Goal: Task Accomplishment & Management: Complete application form

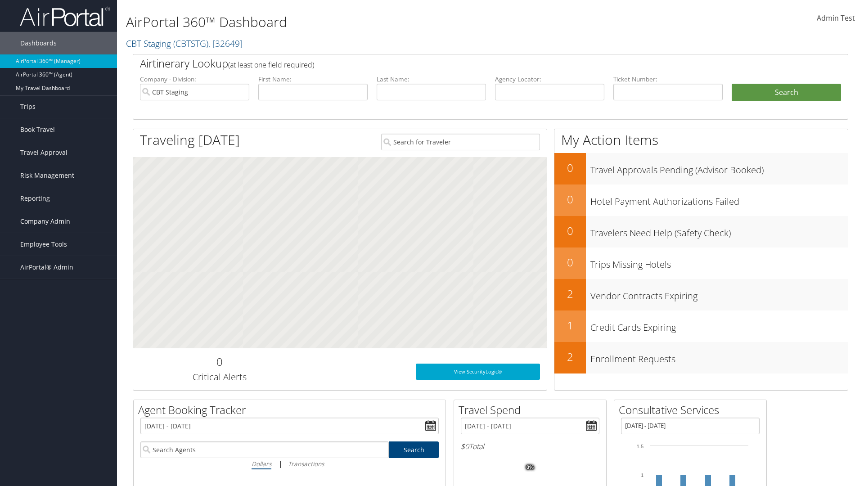
click at [58, 221] on span "Company Admin" at bounding box center [45, 221] width 50 height 22
click at [58, 293] on link "Vendor Contracts" at bounding box center [58, 293] width 117 height 13
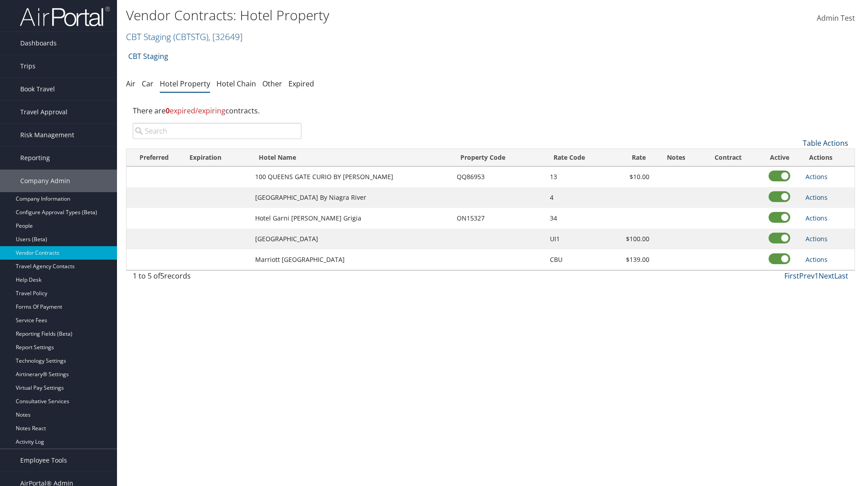
click at [825, 143] on link "Table Actions" at bounding box center [825, 143] width 45 height 10
click at [795, 157] on link "Add New Contract" at bounding box center [795, 156] width 118 height 15
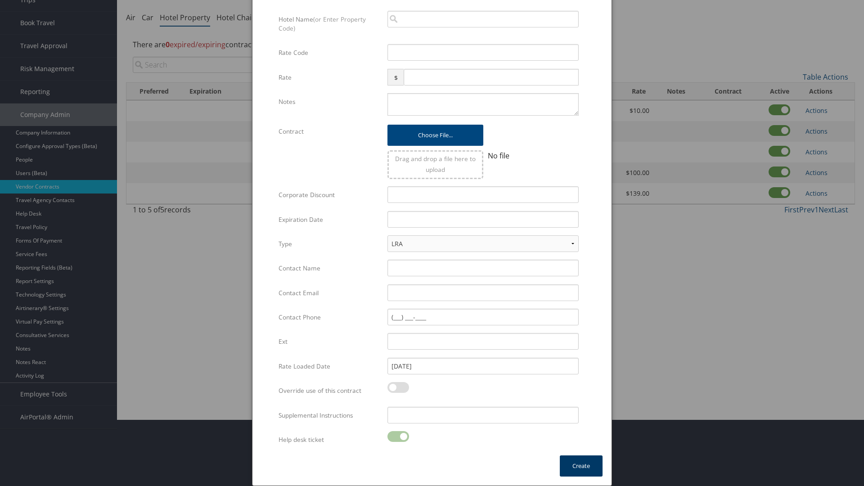
click at [581, 466] on button "Create" at bounding box center [581, 465] width 43 height 21
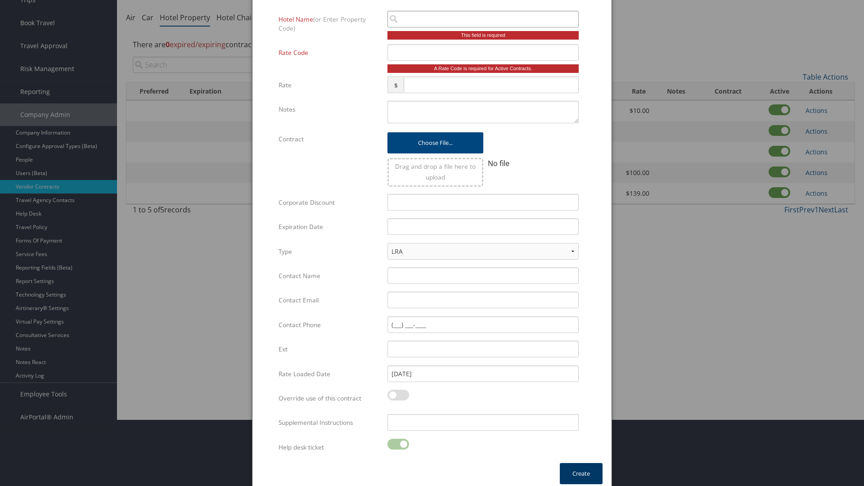
scroll to position [60, 0]
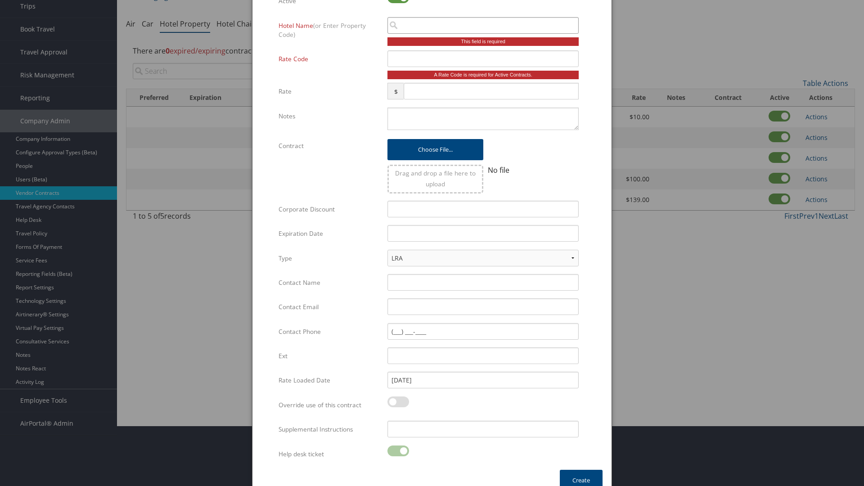
click at [483, 25] on input "search" at bounding box center [482, 25] width 191 height 17
type input "Califo"
